Goal: Transaction & Acquisition: Purchase product/service

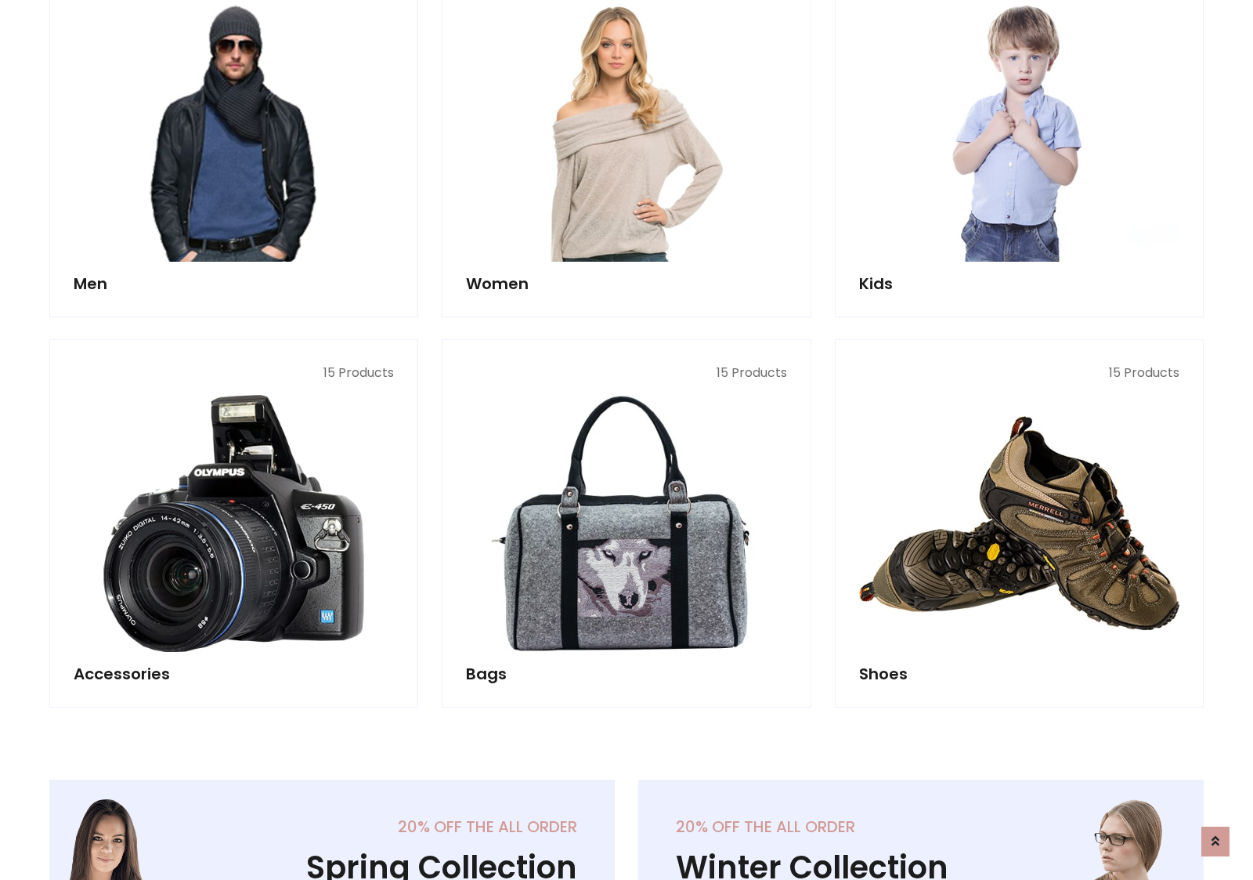
scroll to position [1137, 0]
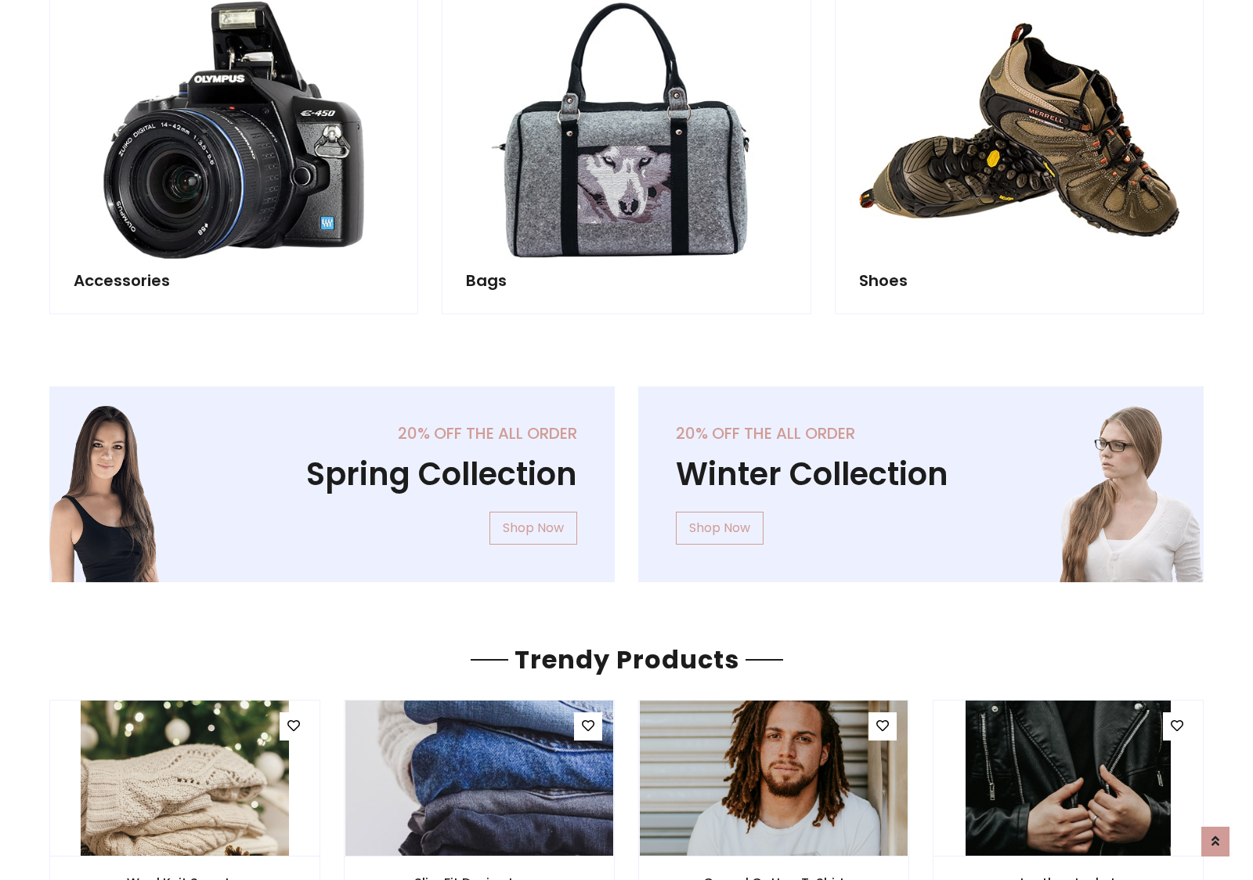
click at [627, 477] on div "20% off the all order Winter Collection Shop Now" at bounding box center [921, 496] width 589 height 221
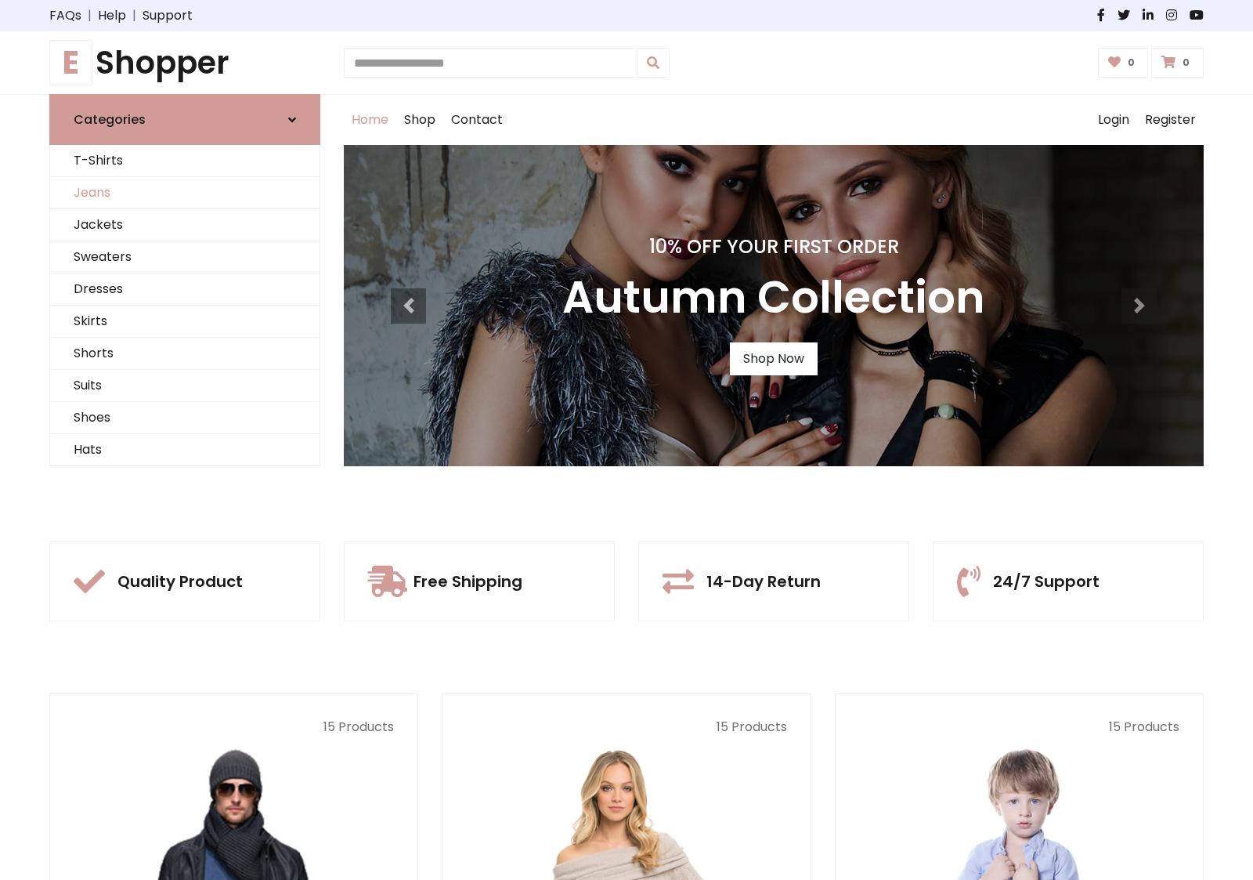
click at [185, 193] on link "Jeans" at bounding box center [184, 193] width 269 height 32
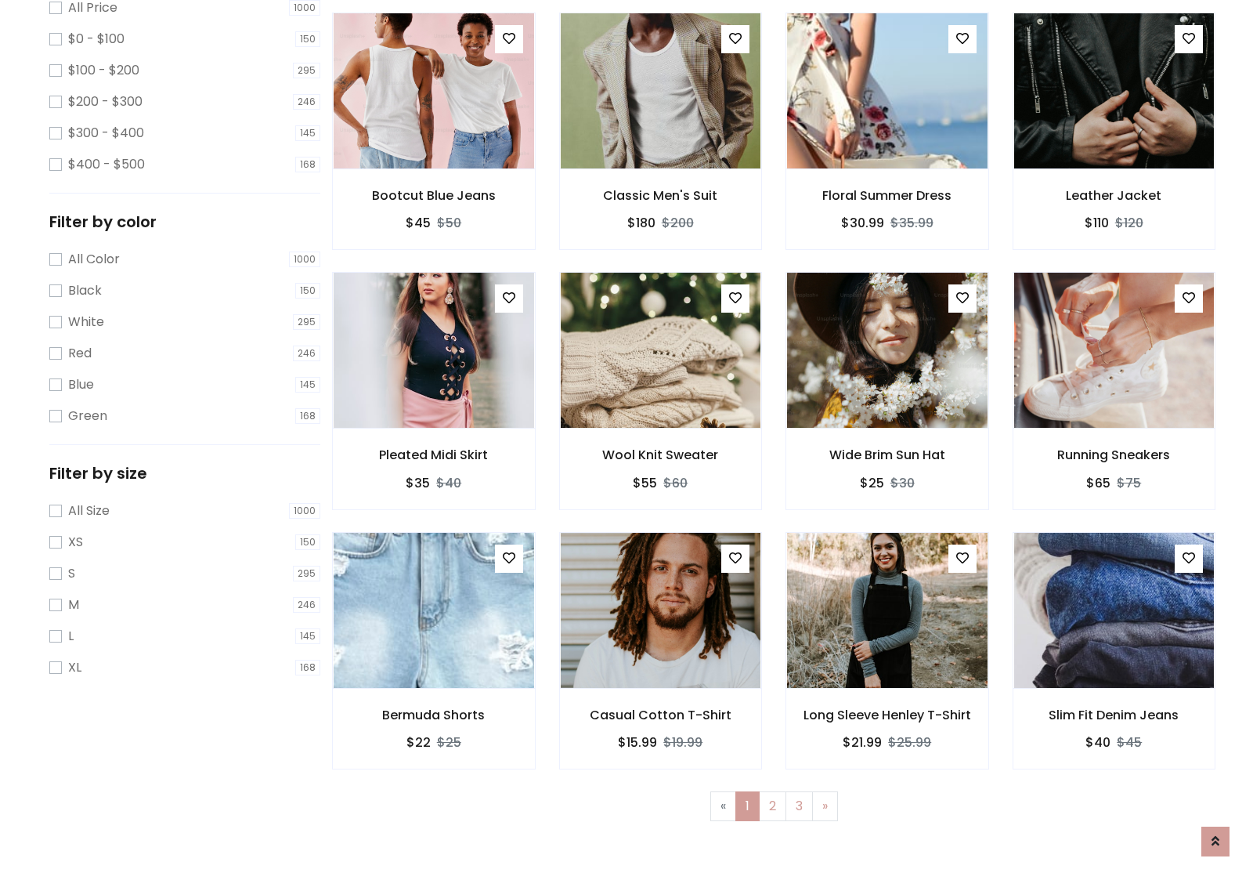
scroll to position [494, 0]
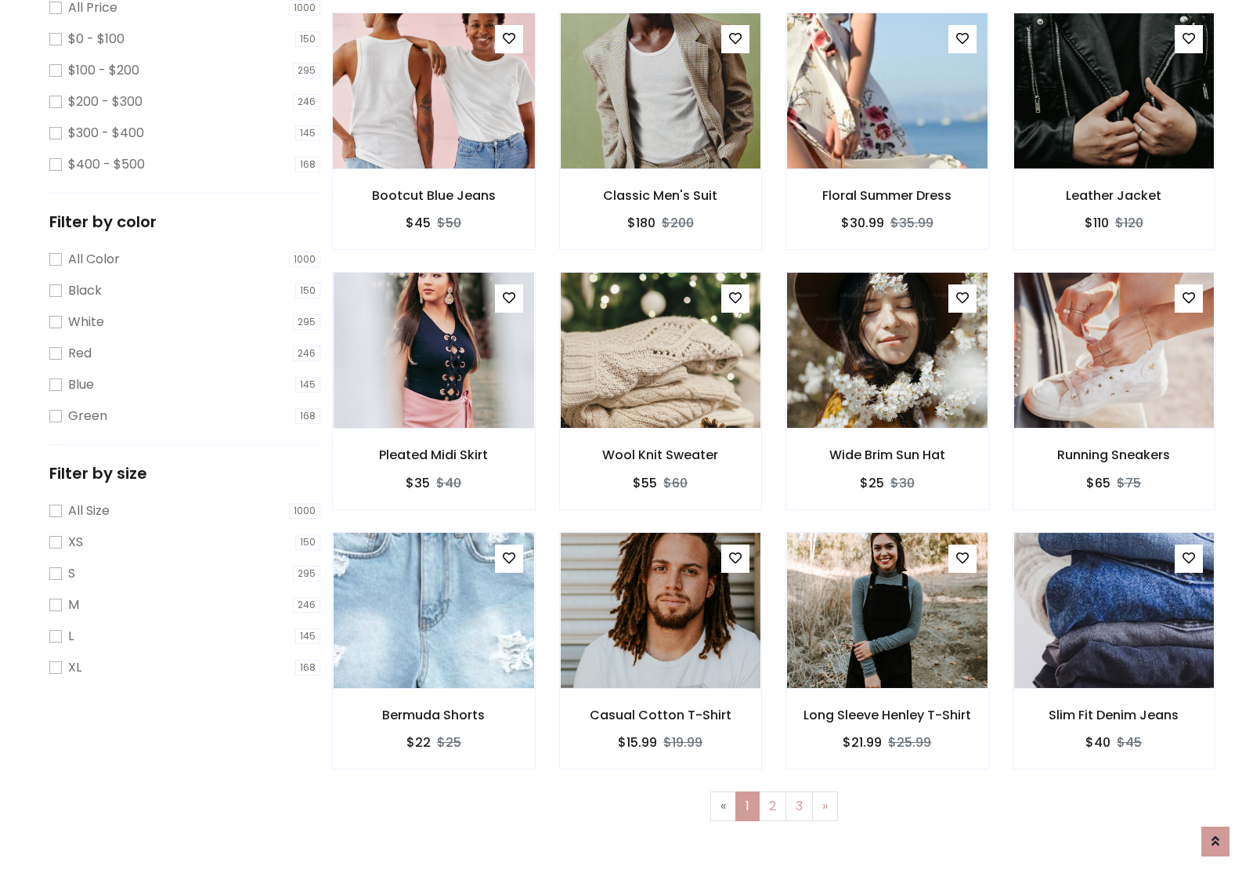
click at [433, 157] on img at bounding box center [433, 91] width 240 height 376
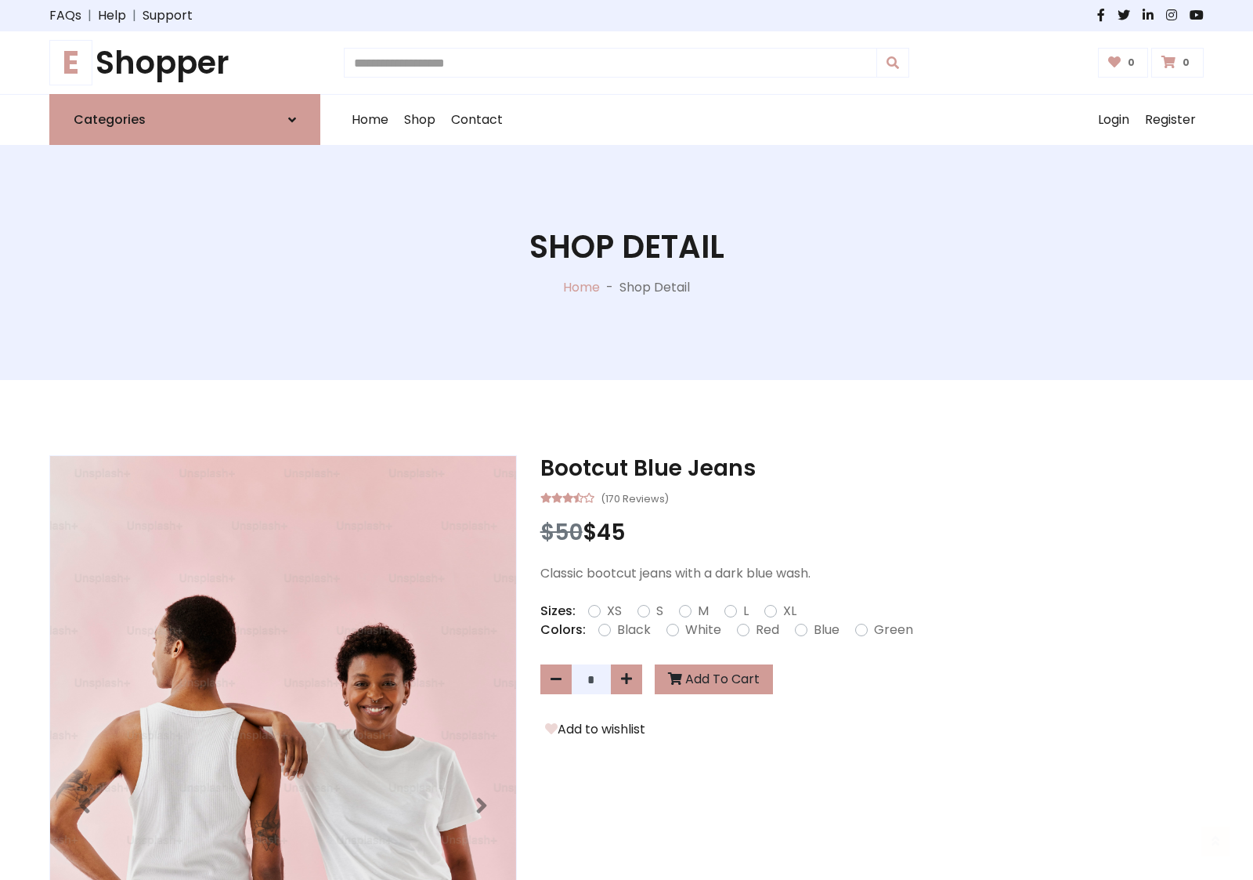
scroll to position [168, 0]
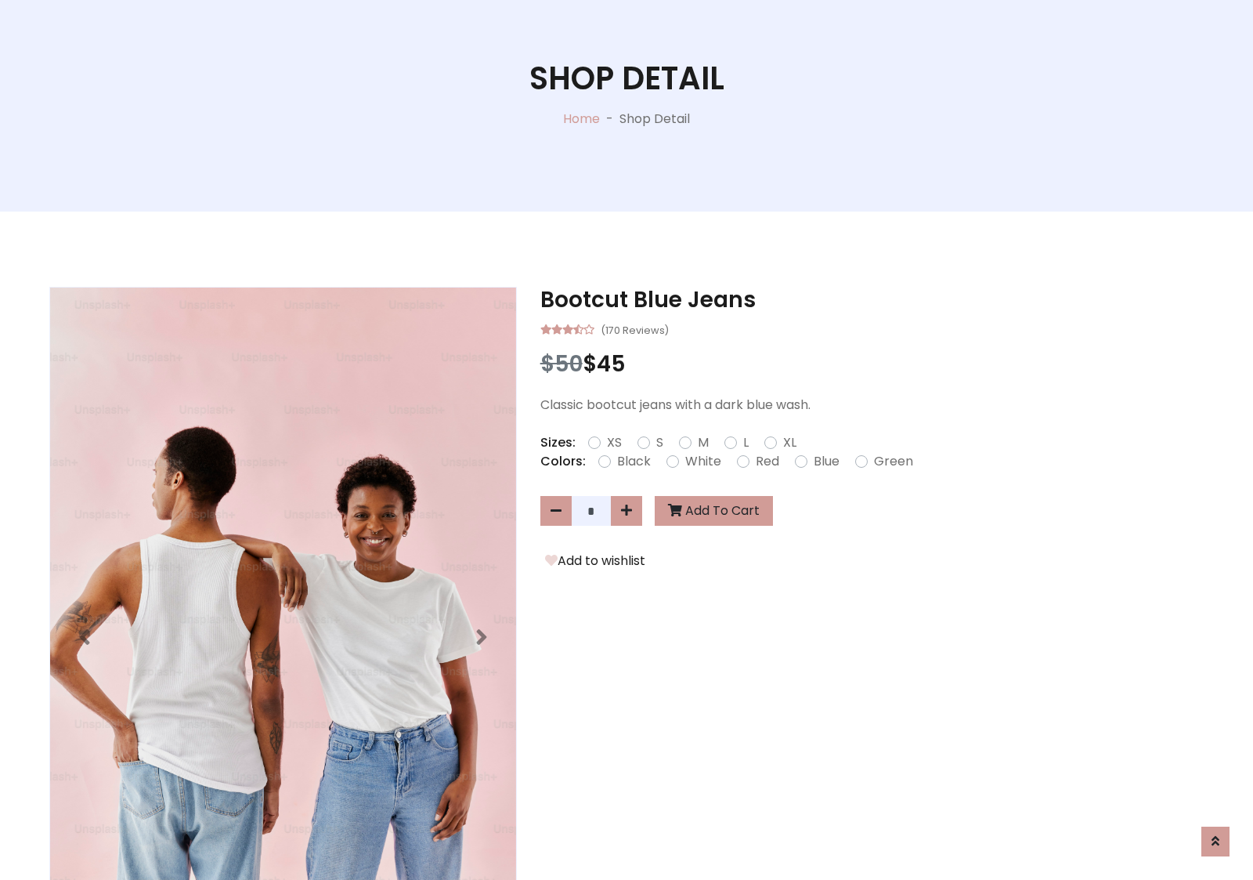
click at [765, 461] on label "Red" at bounding box center [767, 461] width 23 height 19
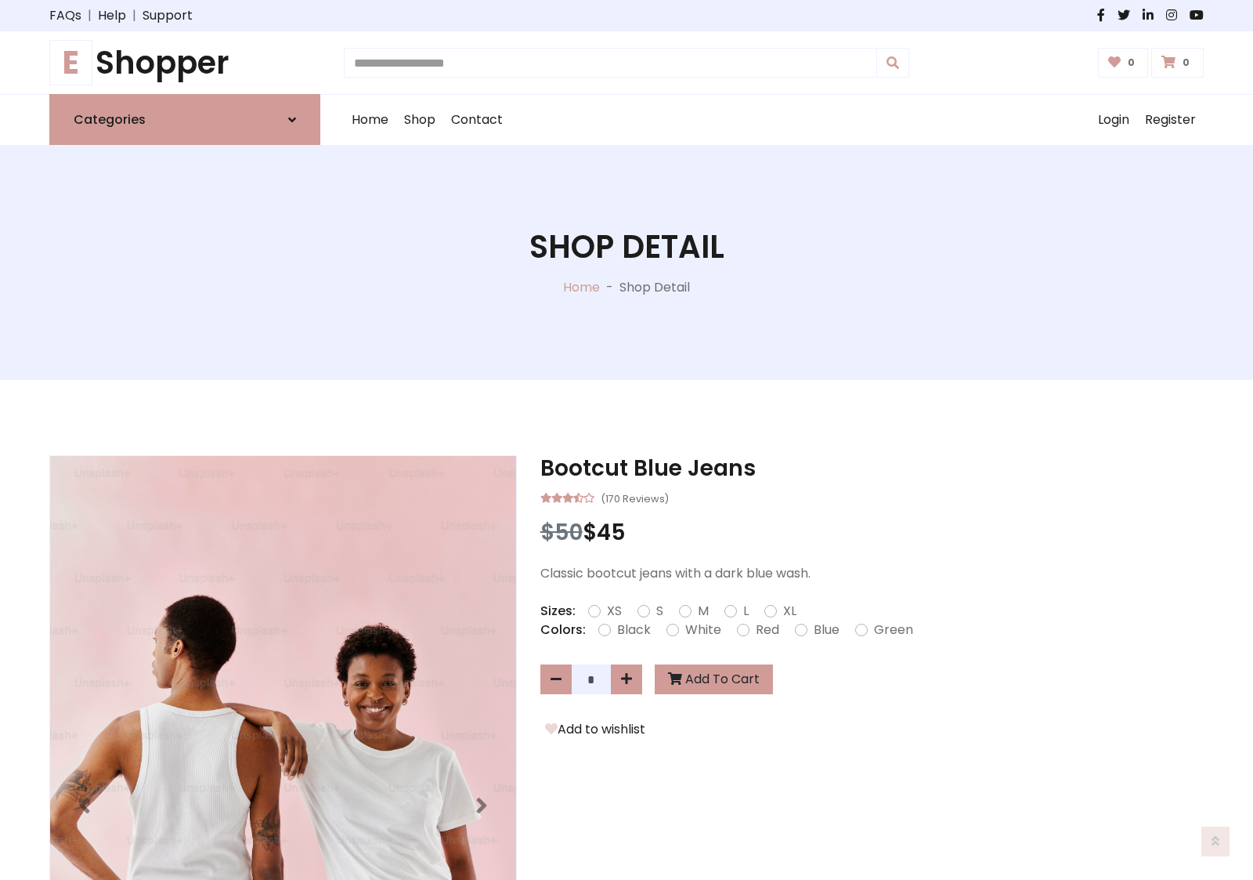
scroll to position [168, 0]
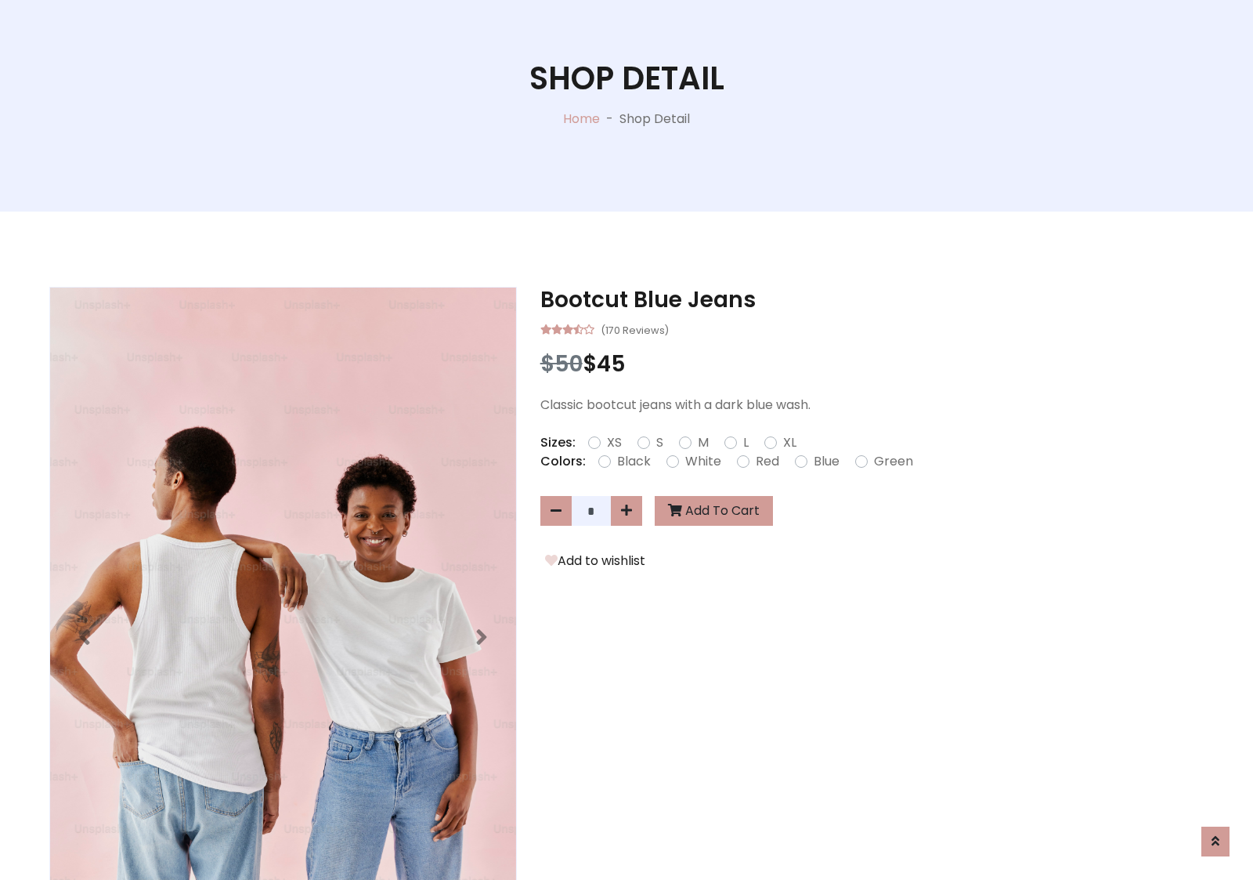
click at [627, 439] on form "XS S M L XL" at bounding box center [698, 442] width 221 height 19
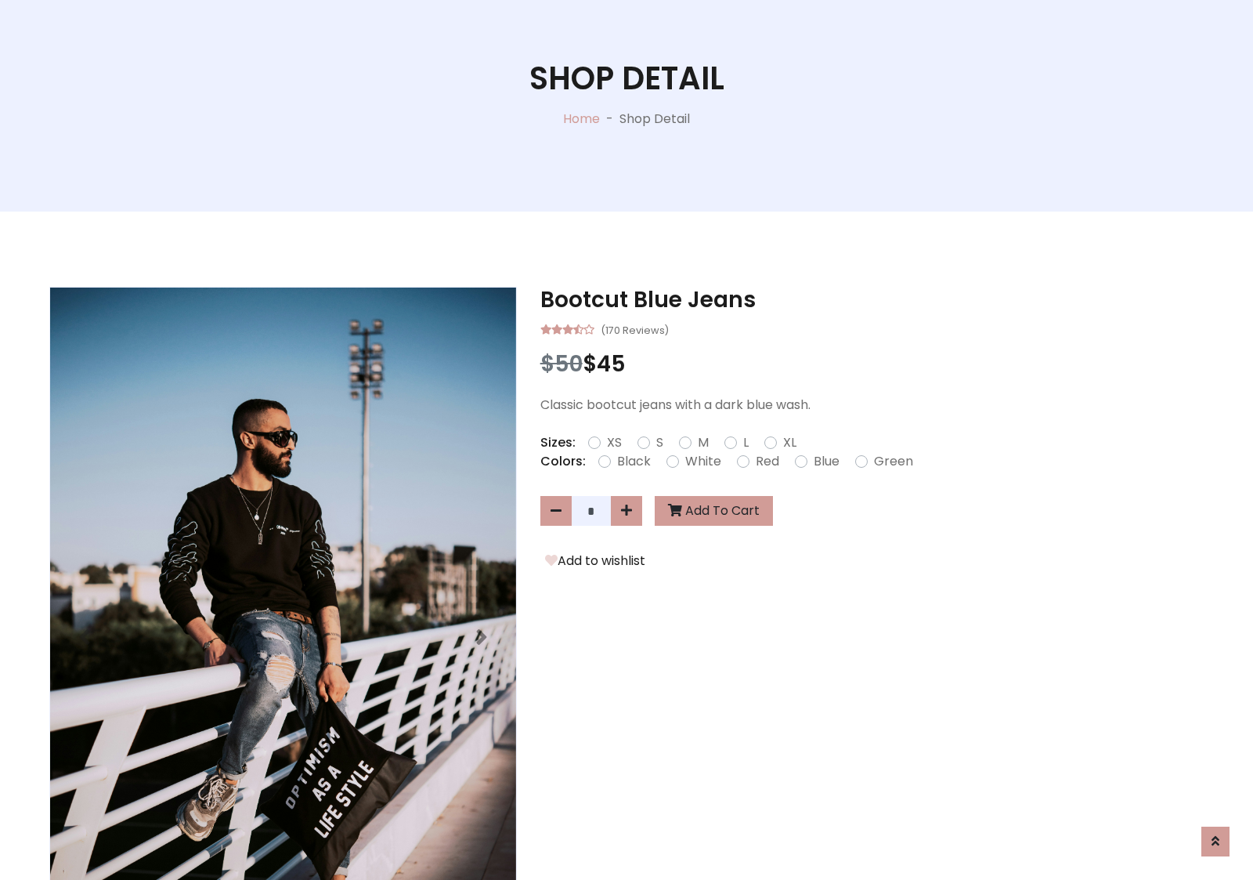
scroll to position [1343, 0]
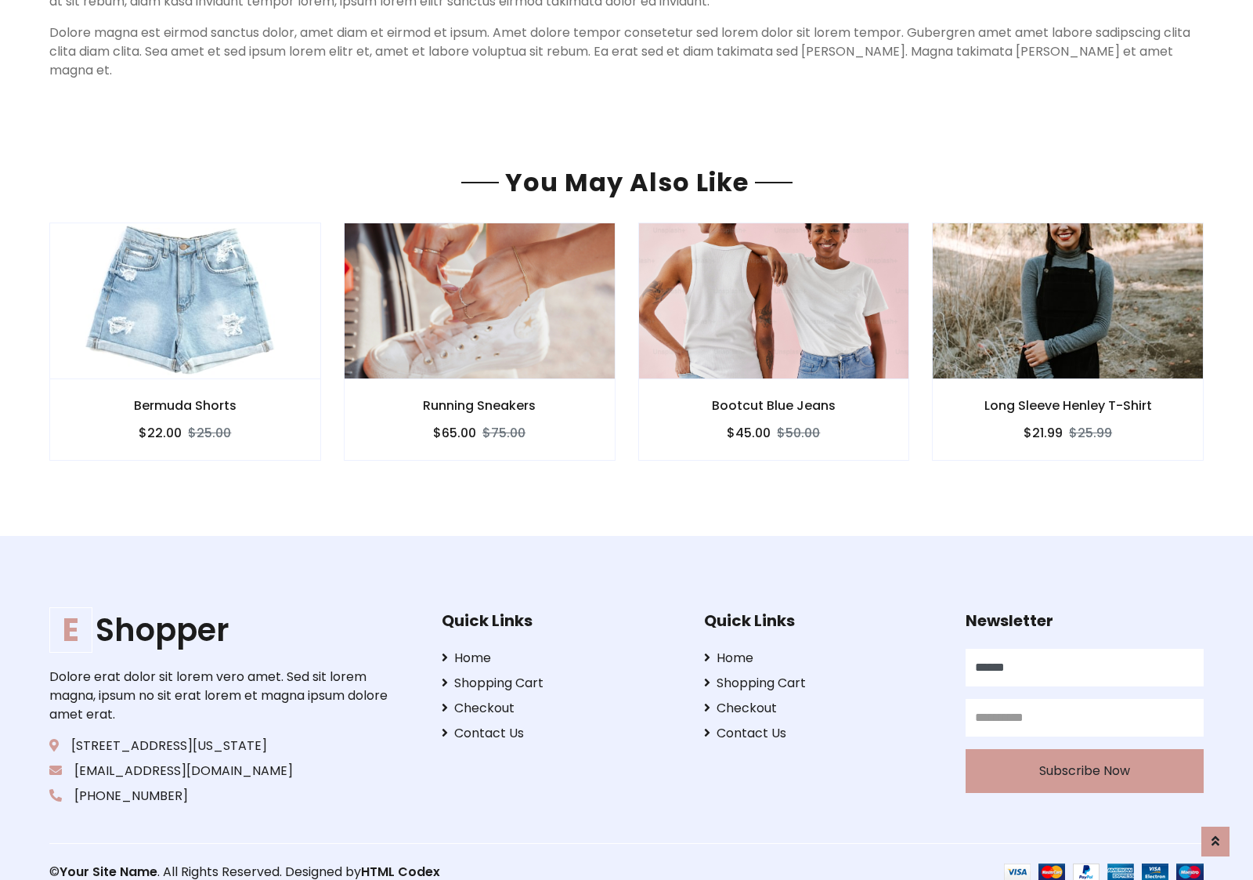
type input "******"
type input "**********"
click at [1084, 751] on button "Subscribe Now" at bounding box center [1085, 771] width 238 height 44
